Goal: Information Seeking & Learning: Learn about a topic

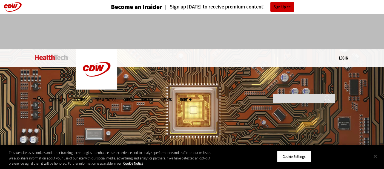
click at [375, 156] on button "Close" at bounding box center [375, 156] width 12 height 12
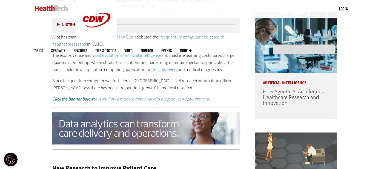
scroll to position [274, 0]
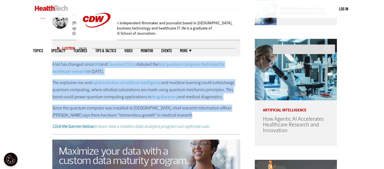
drag, startPoint x: 53, startPoint y: 62, endPoint x: 177, endPoint y: 116, distance: 135.3
click at [177, 116] on div "A lot has changed since IBM and Cleveland Clinic debuted the first quantum comp…" at bounding box center [146, 95] width 188 height 69
copy div "A lot has changed since IBM and Cleveland Clinic debuted the first quantum comp…"
click at [123, 76] on div "A lot has changed since IBM and Cleveland Clinic debuted the first quantum comp…" at bounding box center [146, 95] width 188 height 69
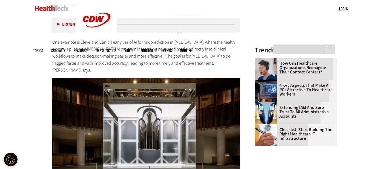
scroll to position [602, 0]
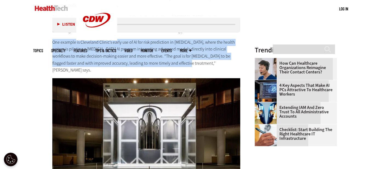
drag, startPoint x: 52, startPoint y: 42, endPoint x: 161, endPoint y: 65, distance: 110.7
click at [161, 65] on p "One example is Cleveland Clinic’s early use of AI for risk prediction in [MEDIC…" at bounding box center [146, 56] width 188 height 35
copy p "One example is Cleveland Clinic’s early use of AI for risk prediction in [MEDIC…"
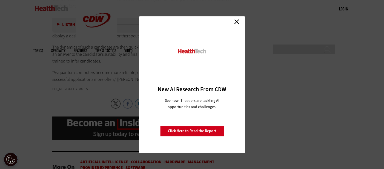
scroll to position [875, 0]
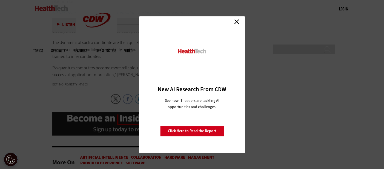
click at [235, 22] on link "Close" at bounding box center [236, 22] width 8 height 8
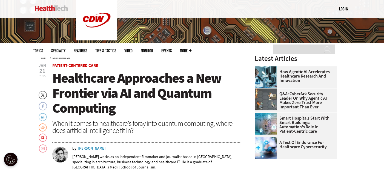
scroll to position [82, 0]
